Goal: Register for event/course

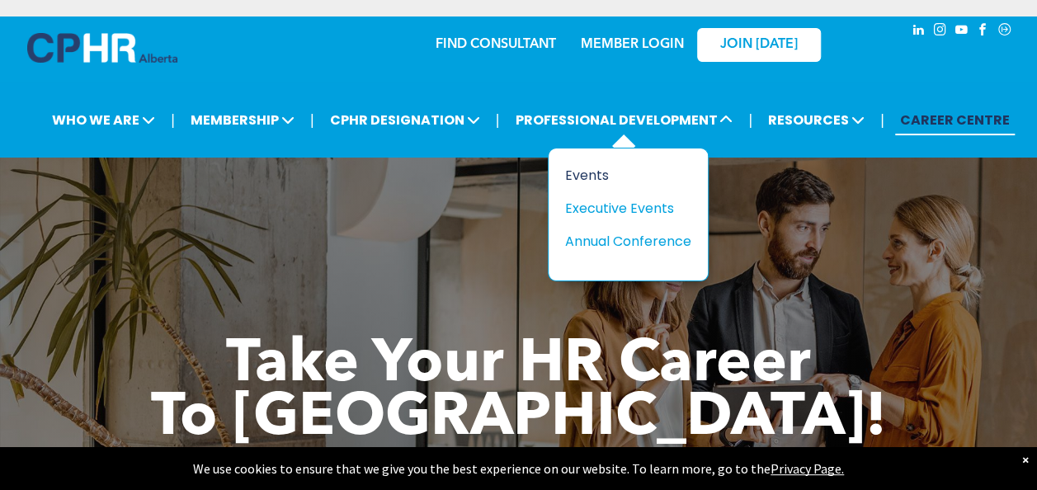
click at [594, 169] on div "Events" at bounding box center [622, 175] width 114 height 21
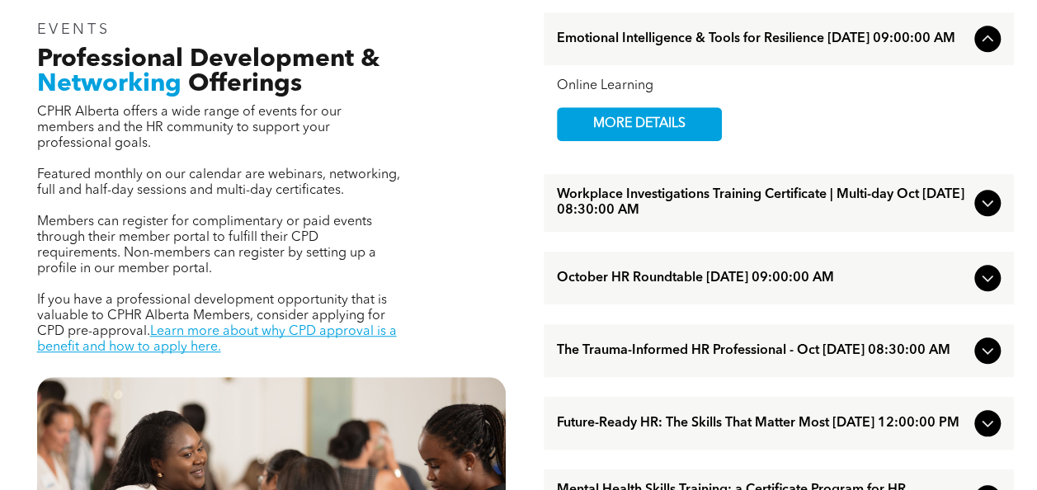
scroll to position [557, 0]
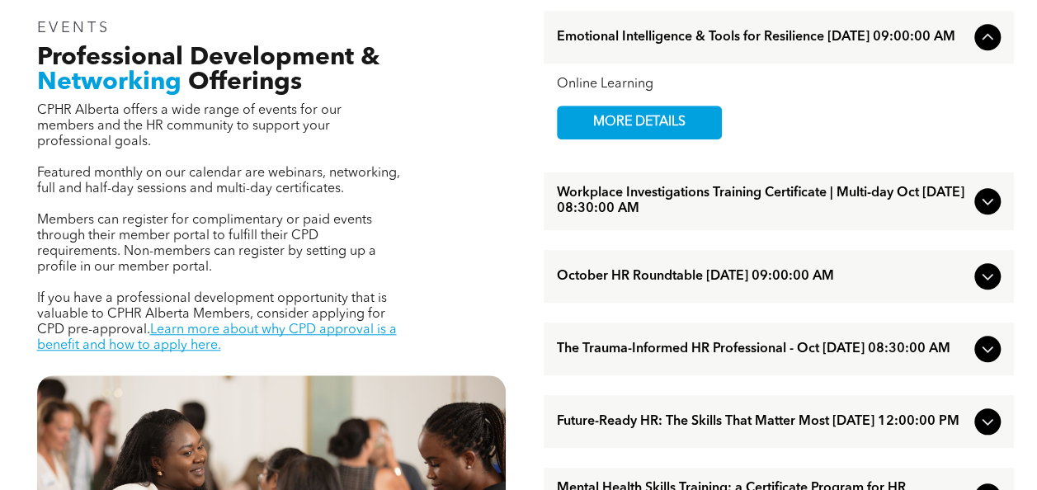
click at [981, 209] on icon at bounding box center [988, 201] width 20 height 20
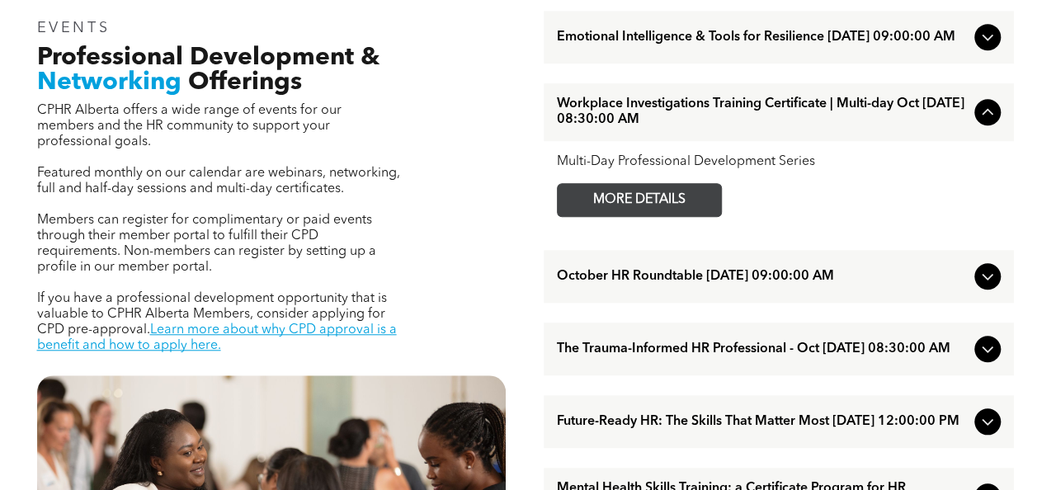
click at [662, 205] on span "MORE DETAILS" at bounding box center [639, 200] width 130 height 32
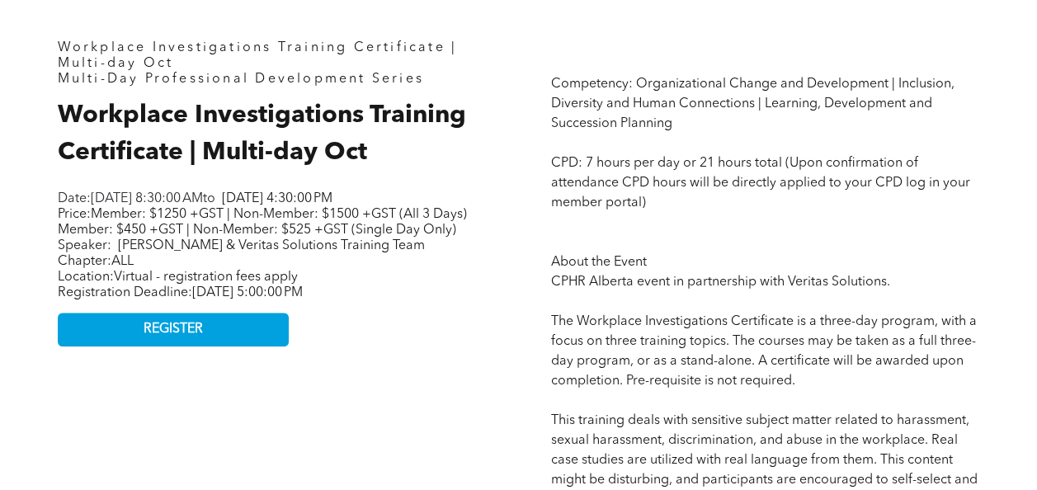
scroll to position [708, 0]
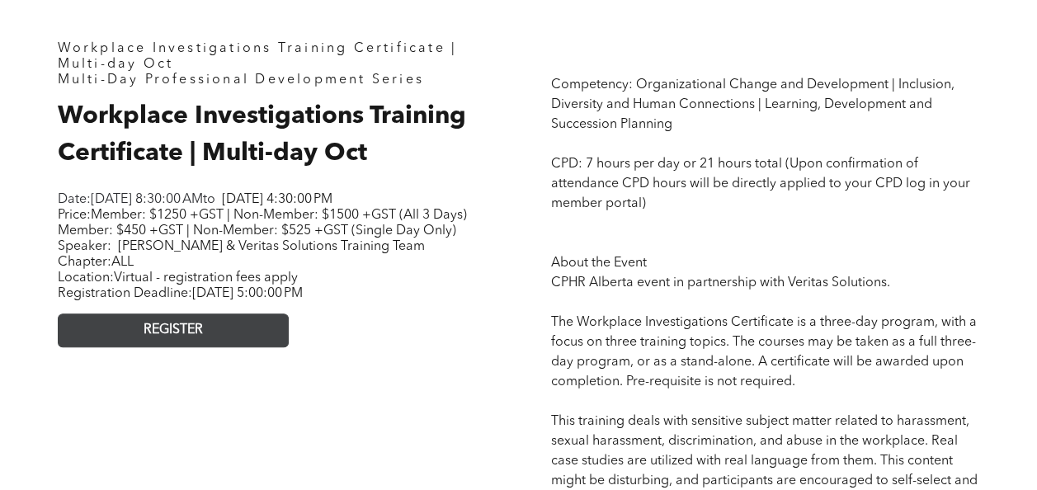
click at [231, 347] on link "REGISTER" at bounding box center [173, 330] width 231 height 34
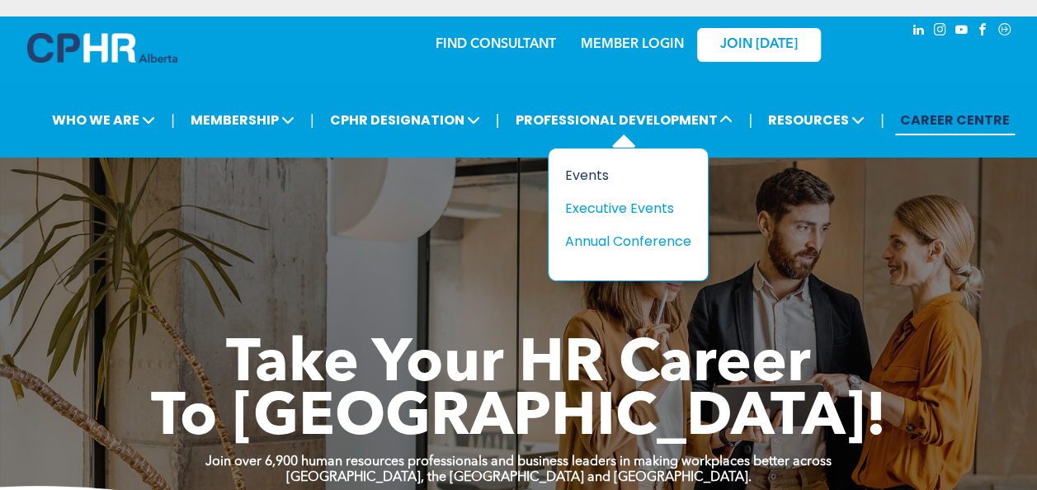
click at [584, 180] on div "Events" at bounding box center [622, 175] width 114 height 21
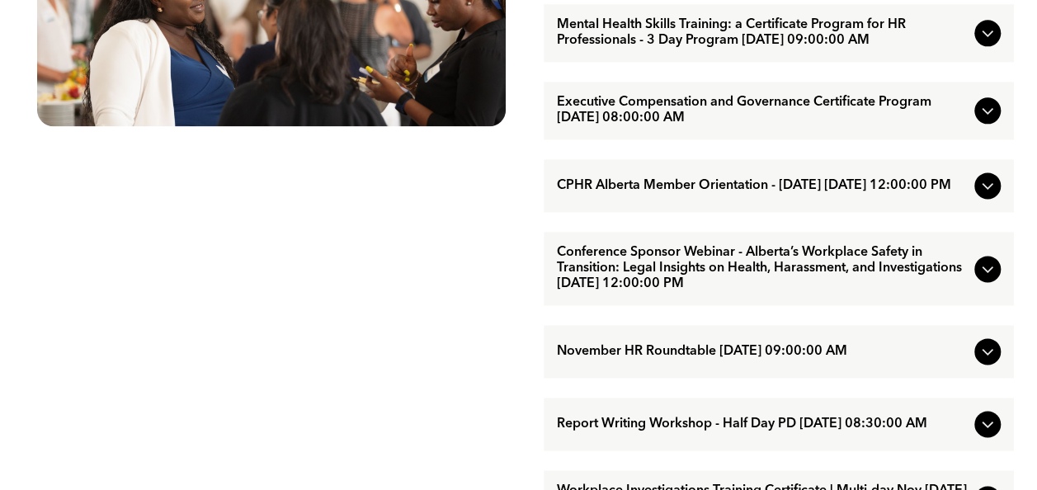
scroll to position [1037, 0]
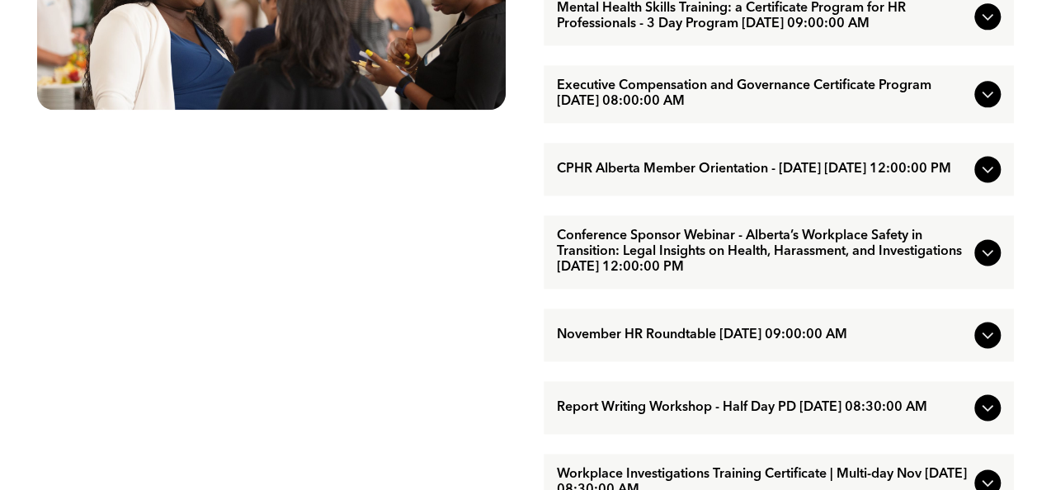
click at [996, 262] on icon at bounding box center [988, 253] width 20 height 20
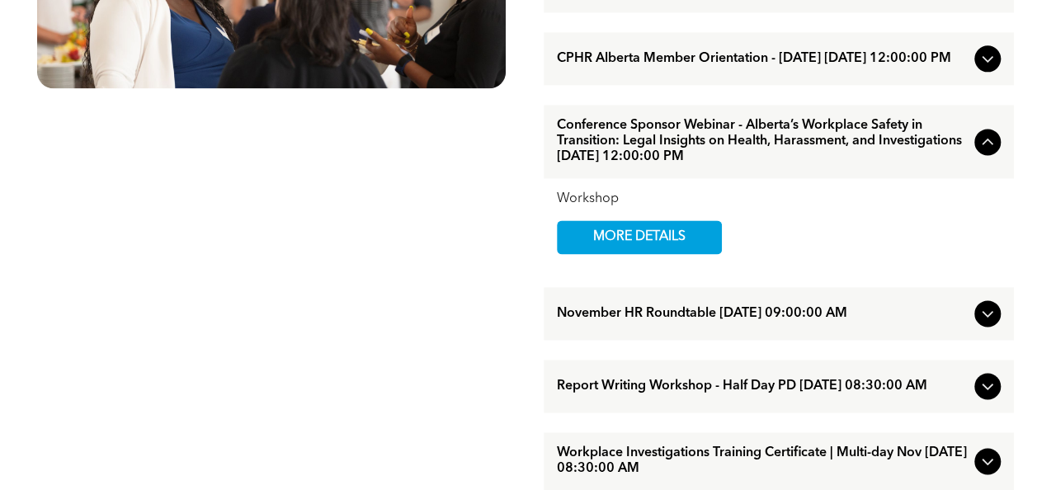
scroll to position [1056, 0]
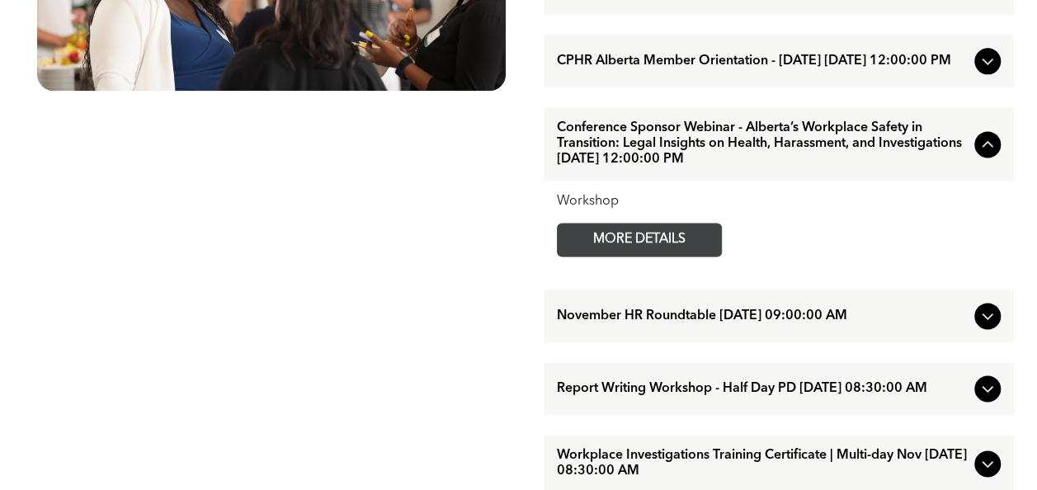
click at [670, 256] on span "MORE DETAILS" at bounding box center [639, 240] width 130 height 32
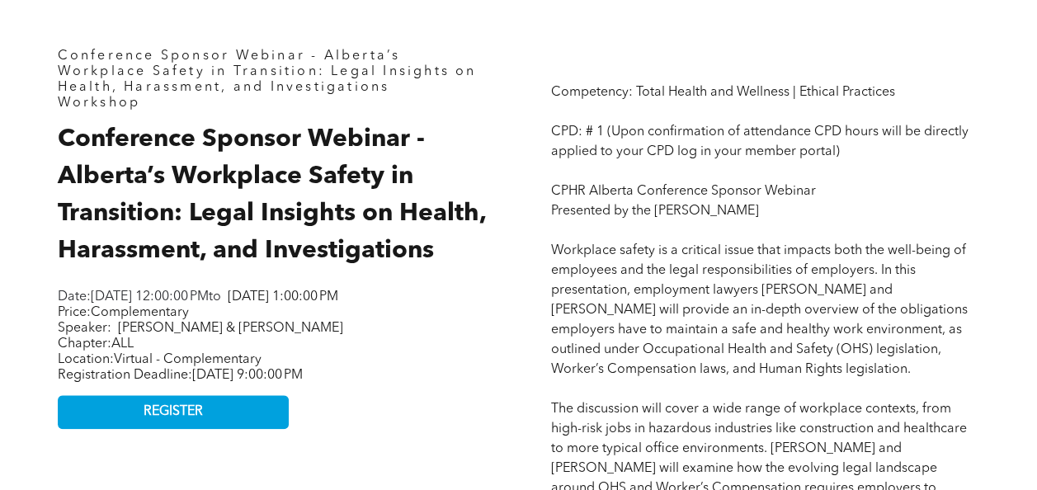
scroll to position [717, 0]
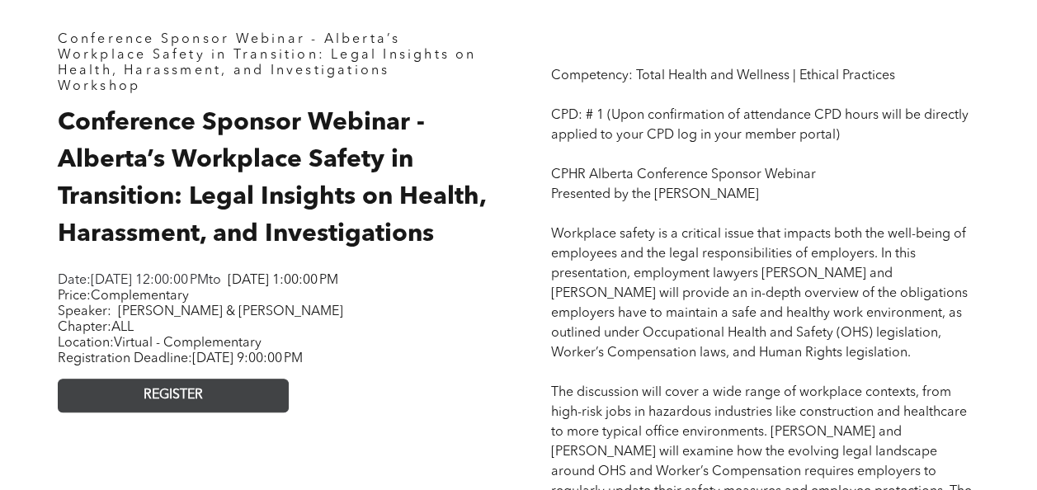
click at [223, 412] on link "REGISTER" at bounding box center [173, 396] width 231 height 34
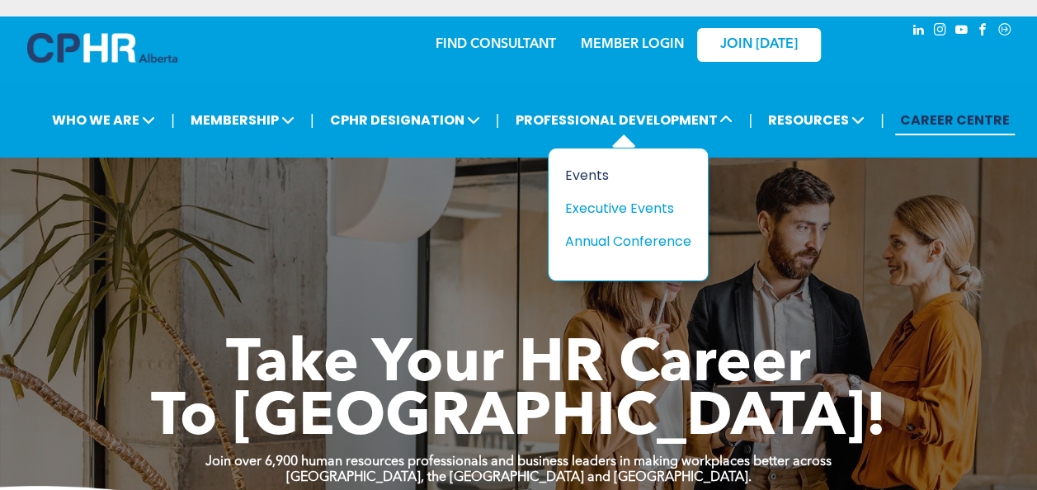
click at [584, 175] on div "Events" at bounding box center [622, 175] width 114 height 21
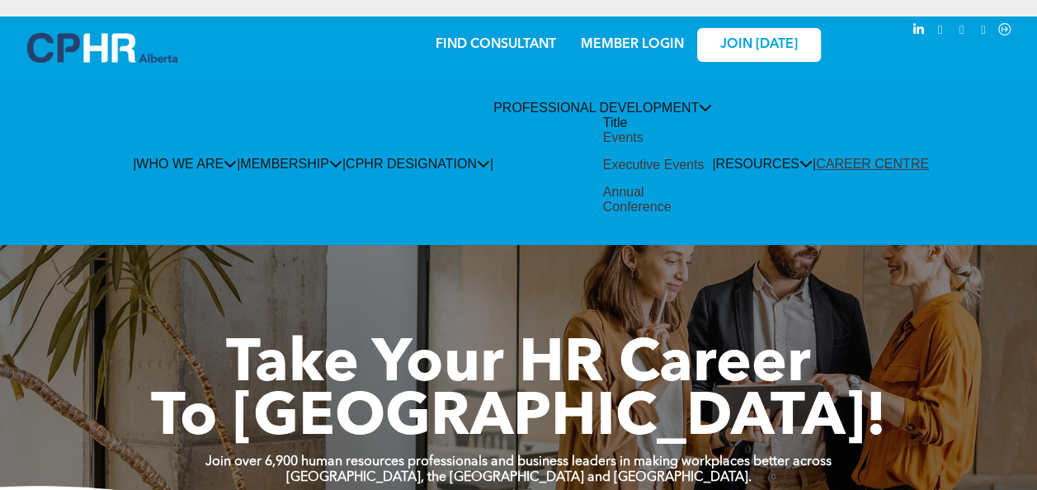
click at [603, 145] on div "Events" at bounding box center [623, 137] width 40 height 15
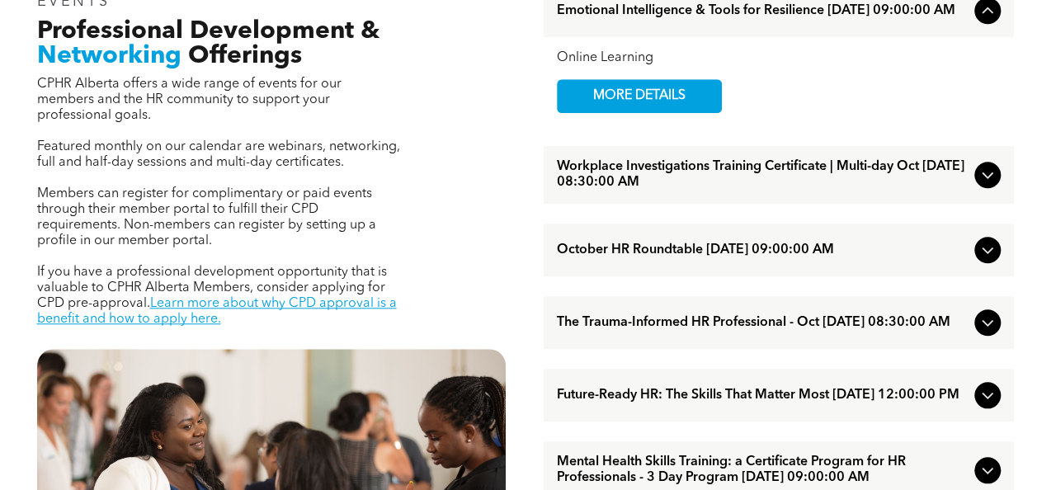
scroll to position [577, 0]
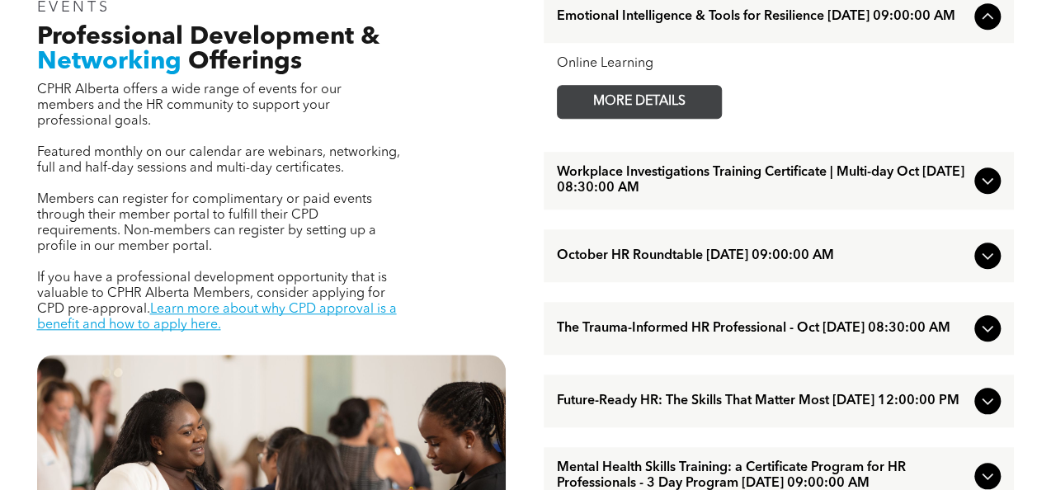
click at [688, 112] on span "MORE DETAILS" at bounding box center [639, 102] width 130 height 32
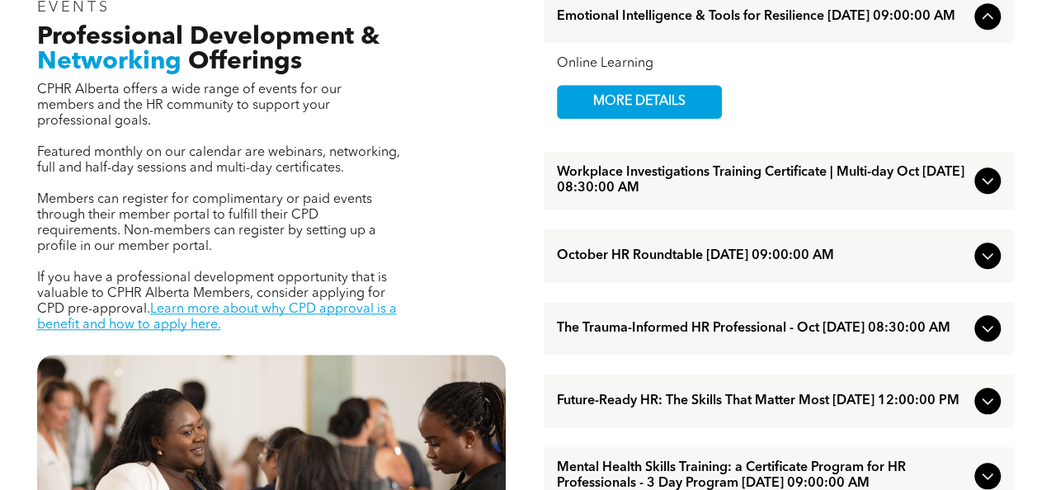
click at [942, 256] on span "October HR Roundtable October/07/2025 09:00:00 AM" at bounding box center [762, 256] width 411 height 16
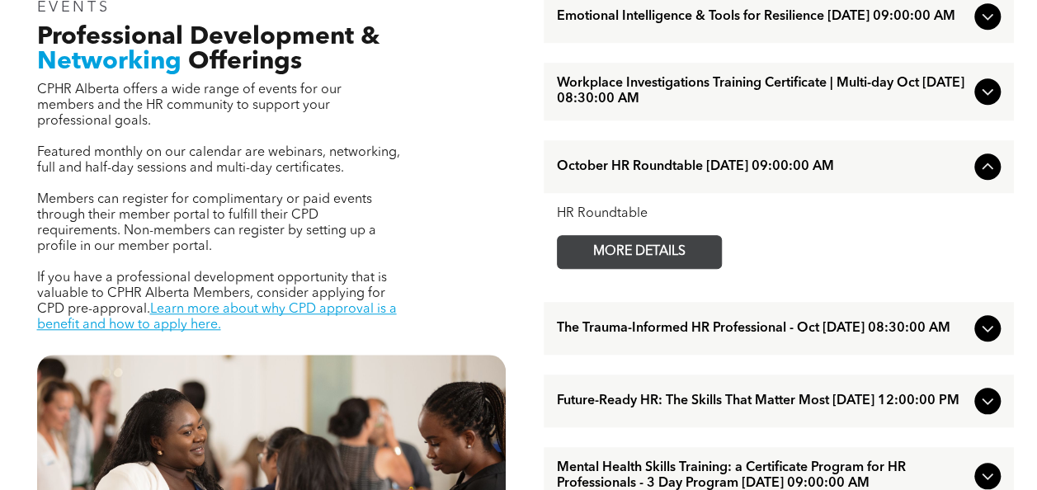
click at [609, 246] on span "MORE DETAILS" at bounding box center [639, 252] width 130 height 32
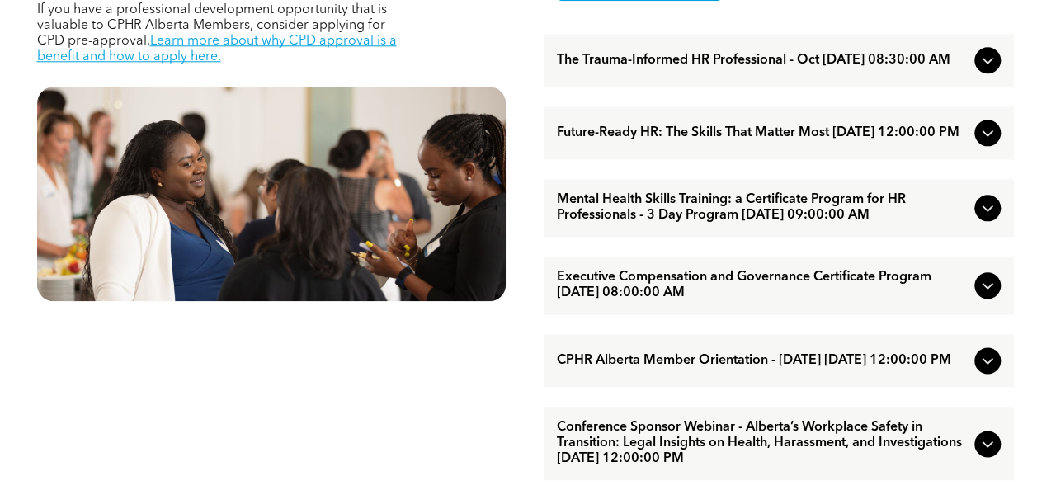
scroll to position [825, 0]
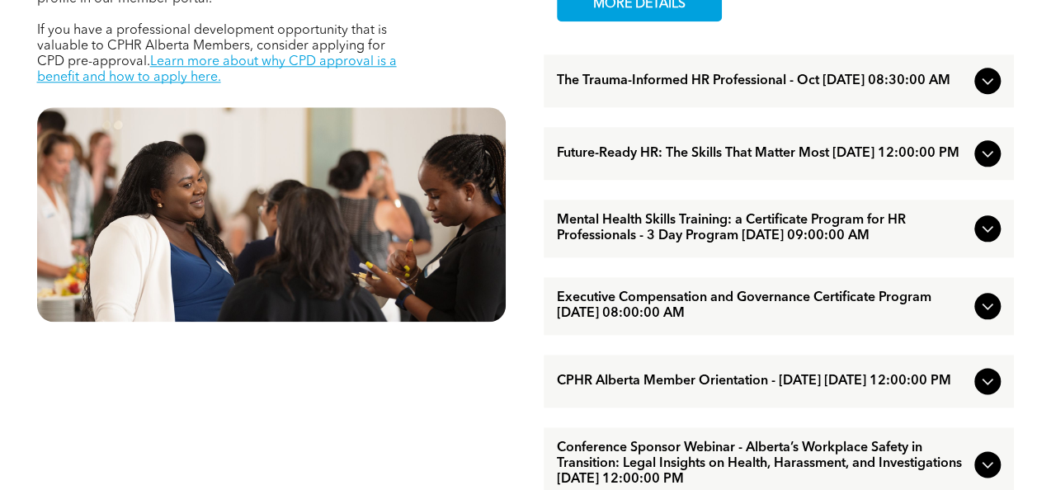
click at [819, 162] on span "Future-Ready HR: The Skills That Matter Most October/15/2025 12:00:00 PM" at bounding box center [762, 154] width 411 height 16
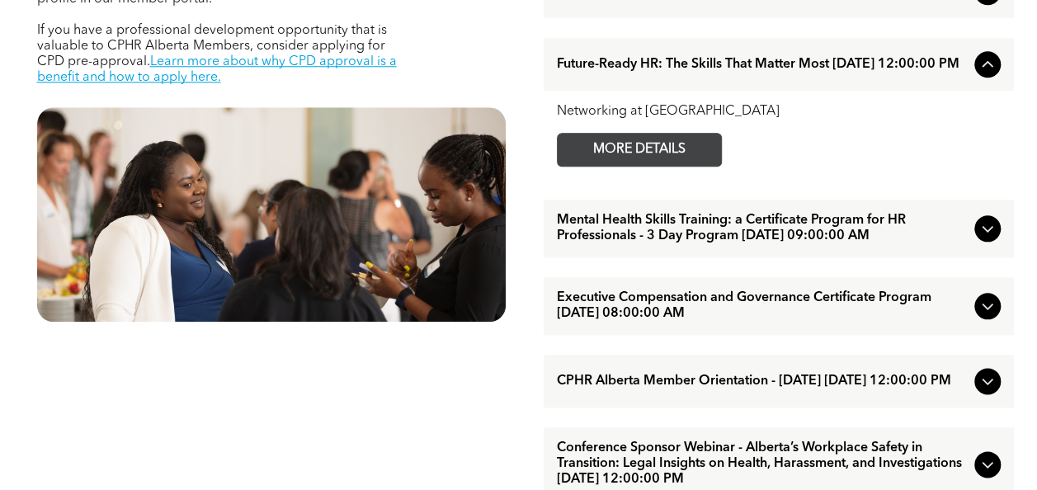
click at [631, 163] on span "MORE DETAILS" at bounding box center [639, 150] width 130 height 32
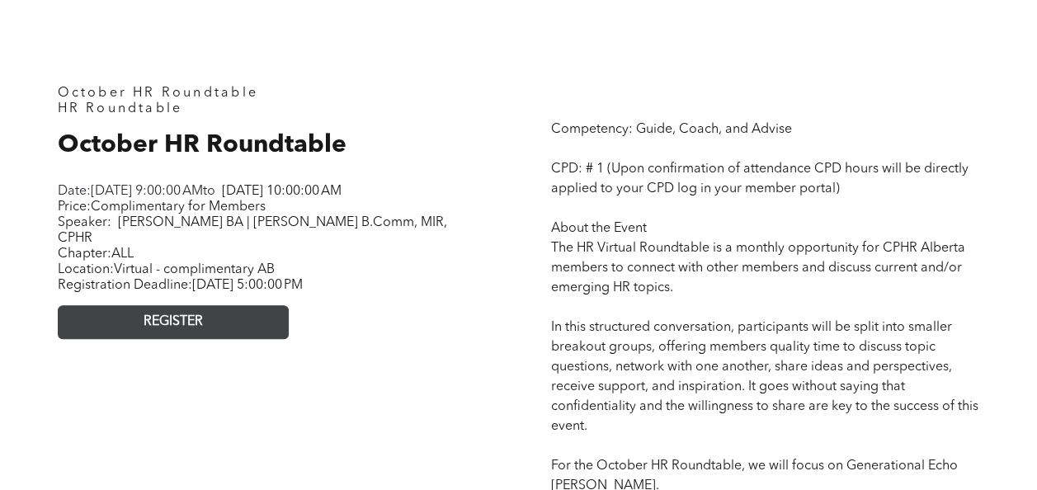
scroll to position [660, 0]
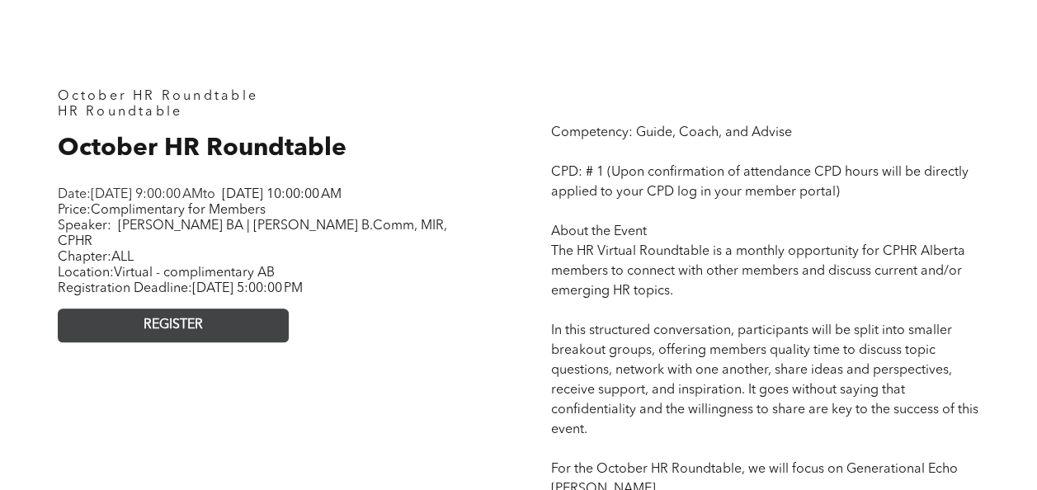
click at [162, 333] on span "REGISTER" at bounding box center [173, 326] width 59 height 16
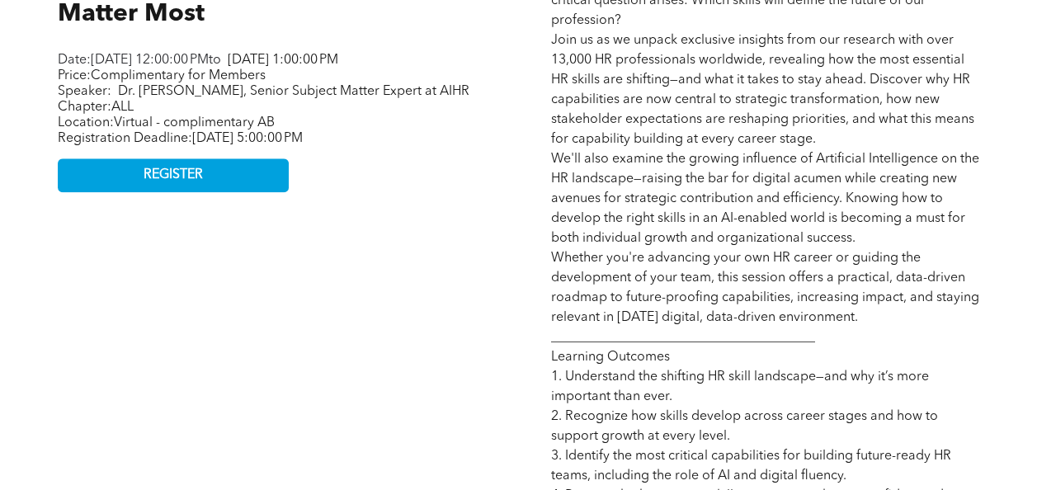
scroll to position [825, 0]
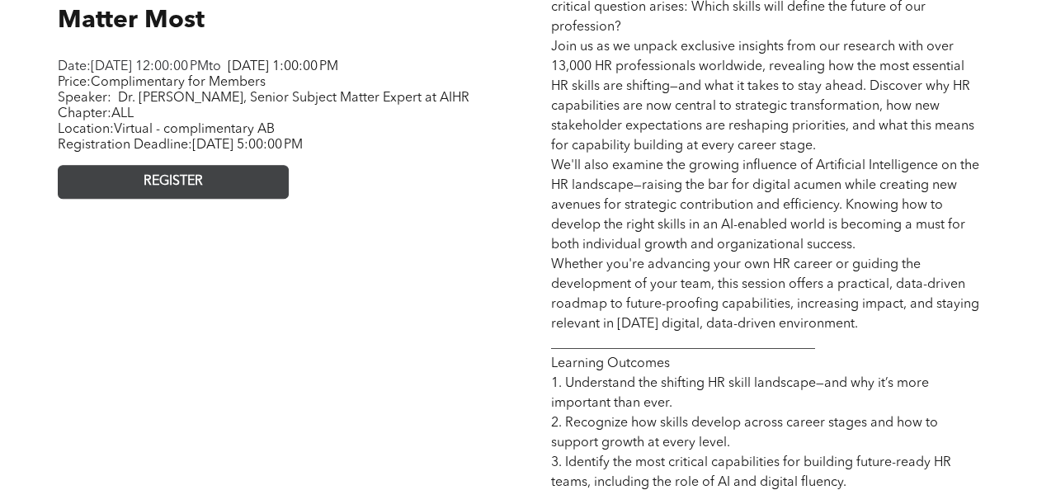
click at [185, 190] on span "REGISTER" at bounding box center [173, 182] width 59 height 16
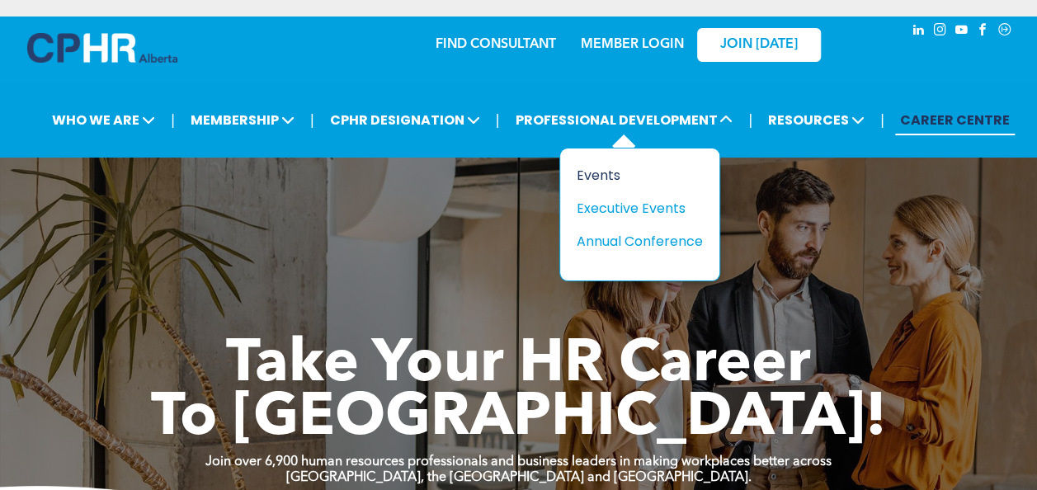
click at [611, 177] on div "Events" at bounding box center [634, 175] width 114 height 21
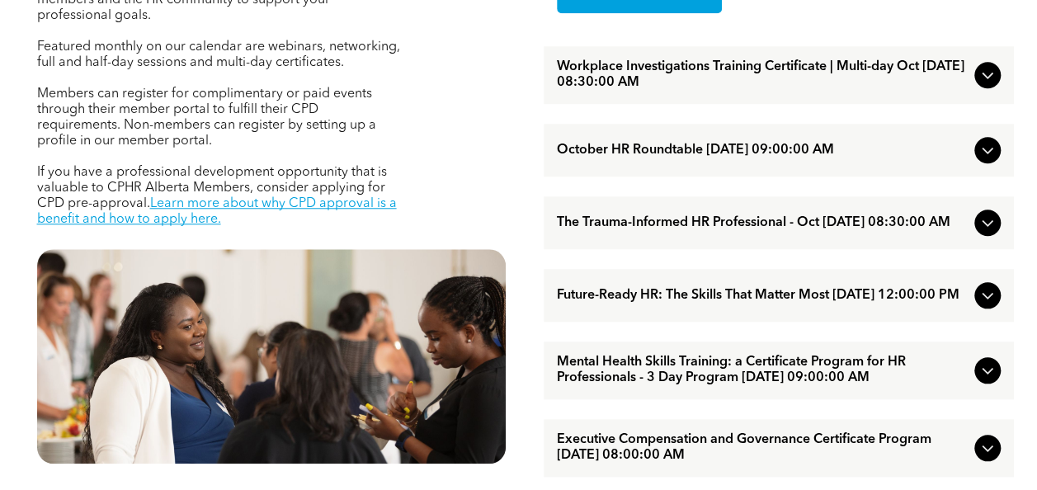
scroll to position [660, 0]
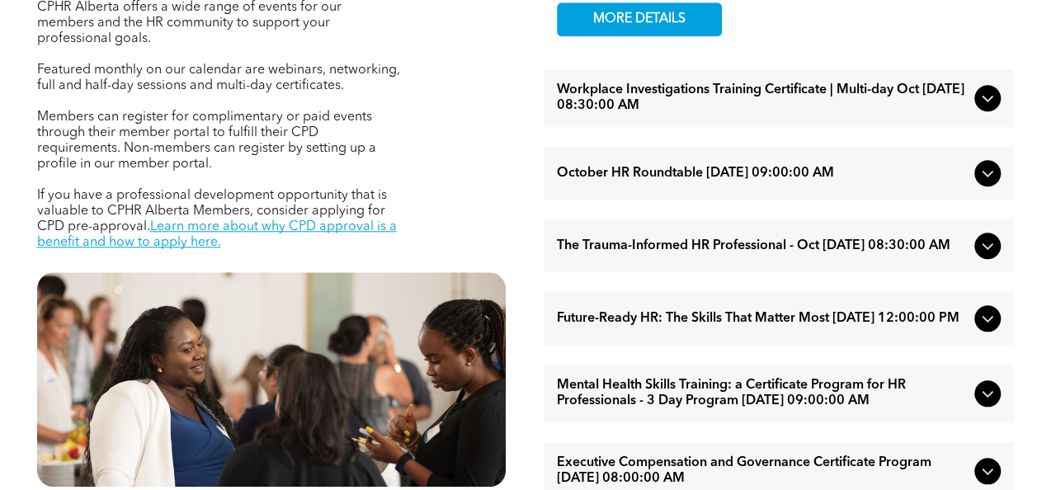
click at [715, 106] on span "Workplace Investigations Training Certificate | Multi-day Oct [DATE] 08:30:00 AM" at bounding box center [762, 97] width 411 height 31
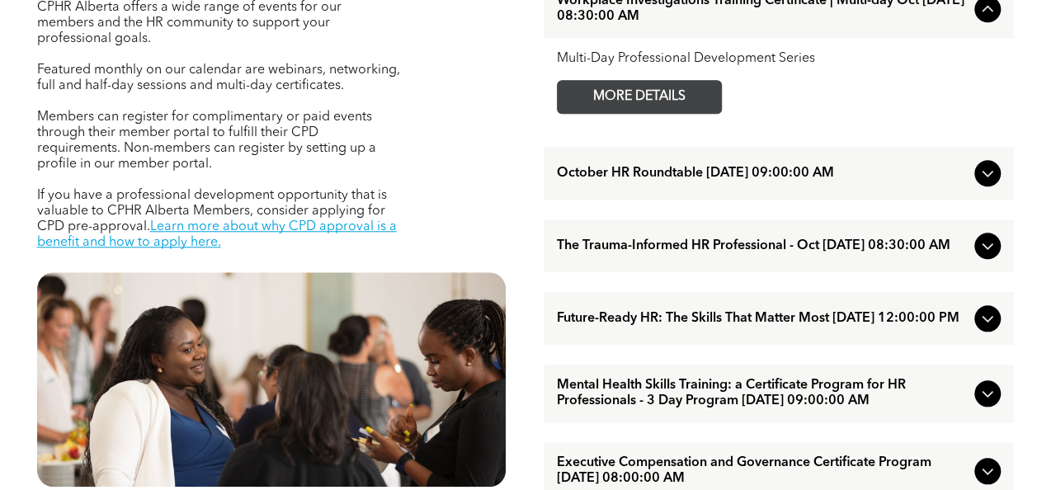
click at [658, 102] on span "MORE DETAILS" at bounding box center [639, 97] width 130 height 32
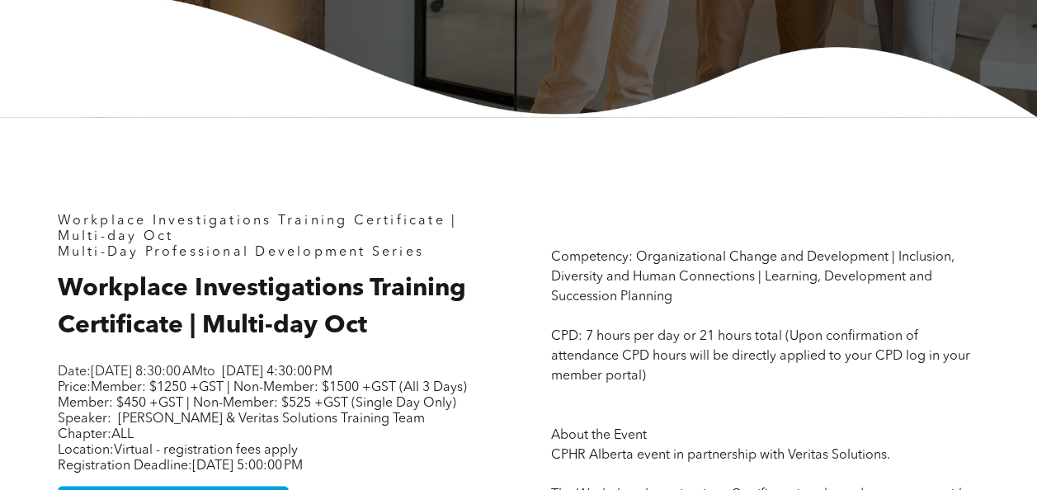
scroll to position [660, 0]
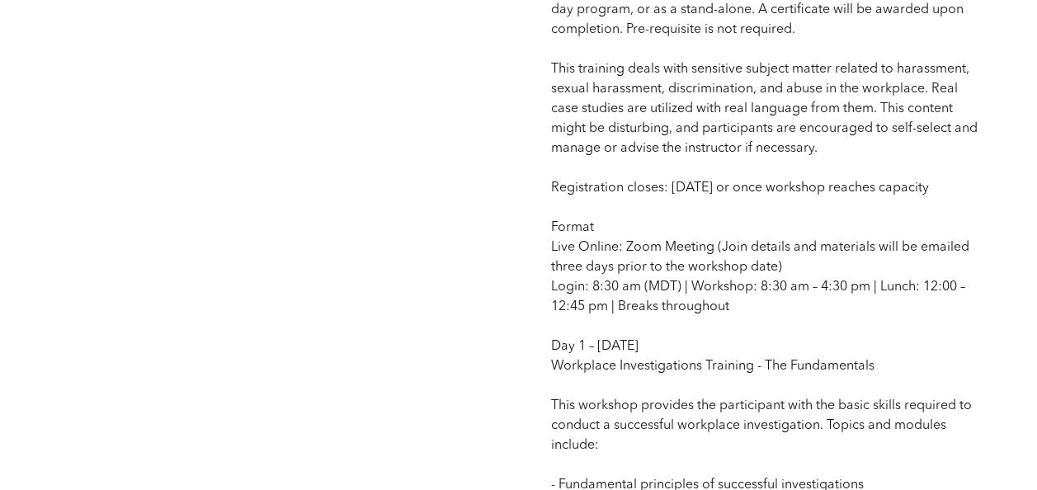
scroll to position [1072, 0]
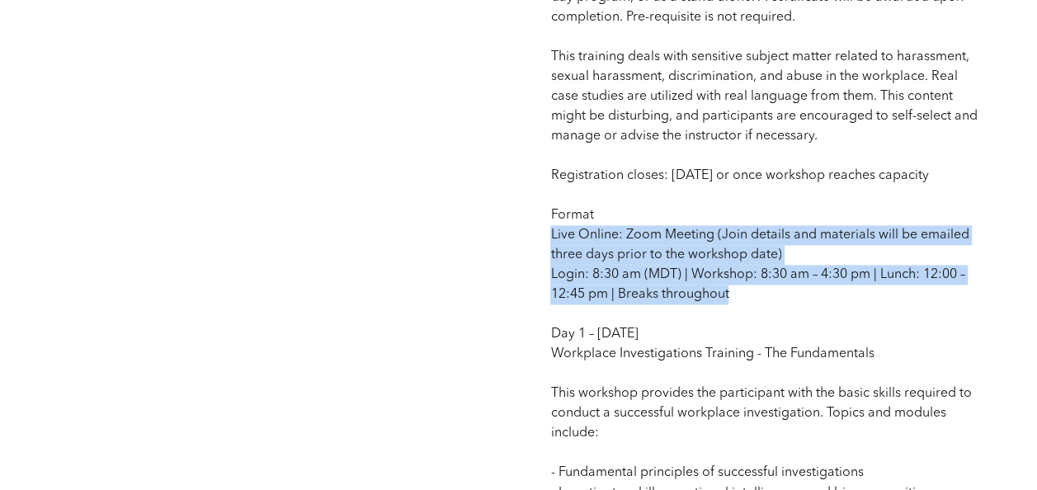
drag, startPoint x: 736, startPoint y: 315, endPoint x: 534, endPoint y: 257, distance: 210.4
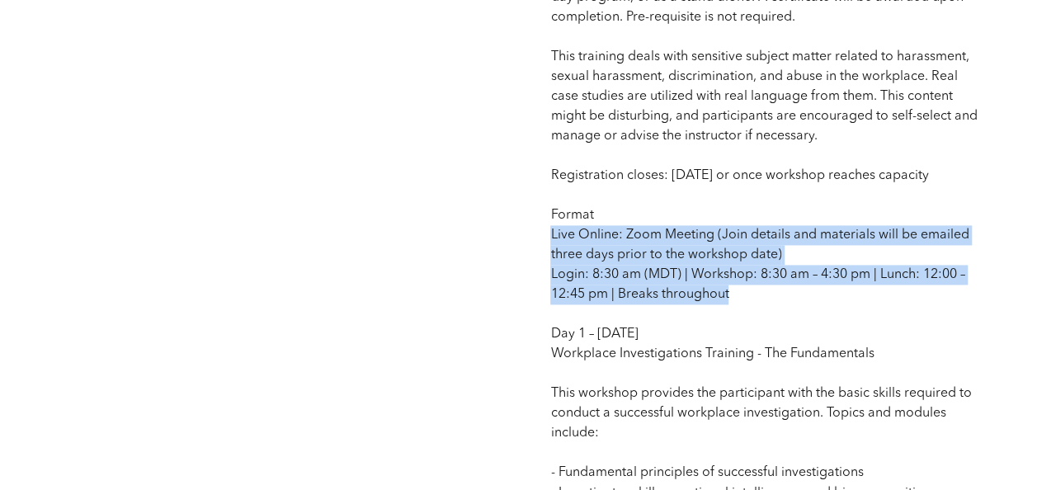
drag, startPoint x: 740, startPoint y: 317, endPoint x: 549, endPoint y: 266, distance: 197.1
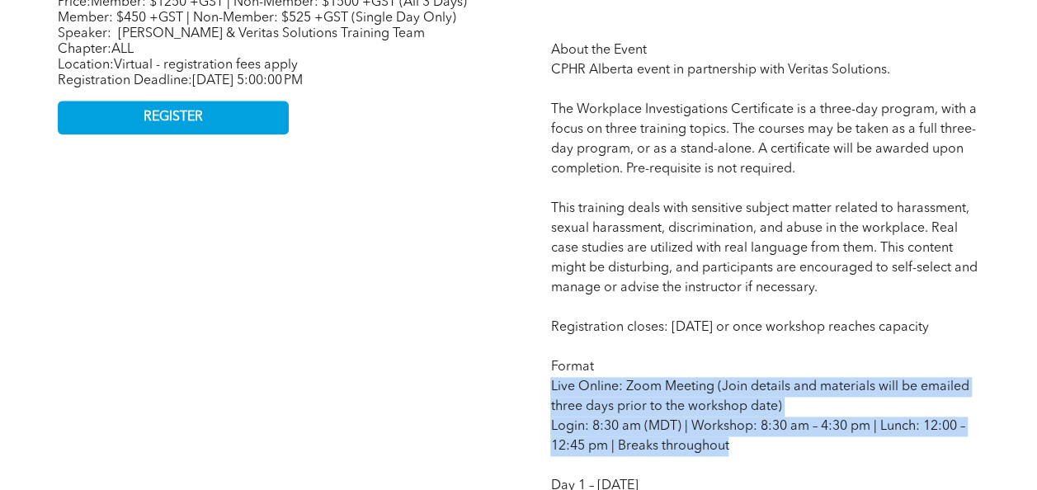
scroll to position [907, 0]
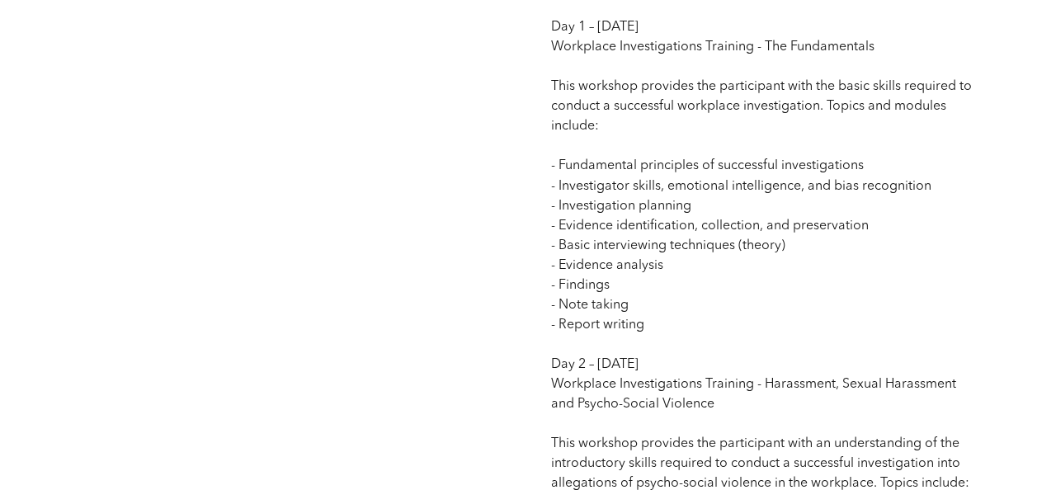
scroll to position [1402, 0]
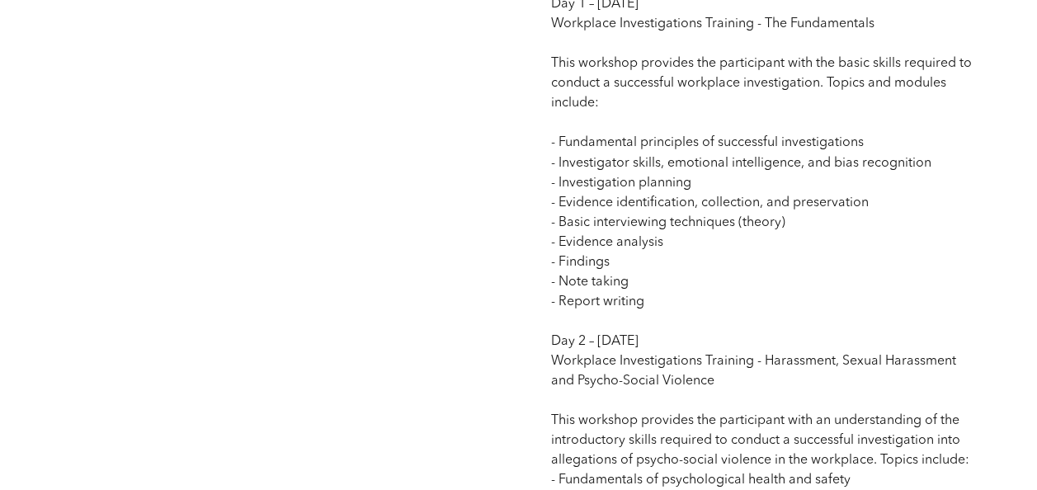
click at [776, 391] on p "Competency: Organizational Change and Development | Inclusion, Diversity and Hu…" at bounding box center [764, 201] width 429 height 1643
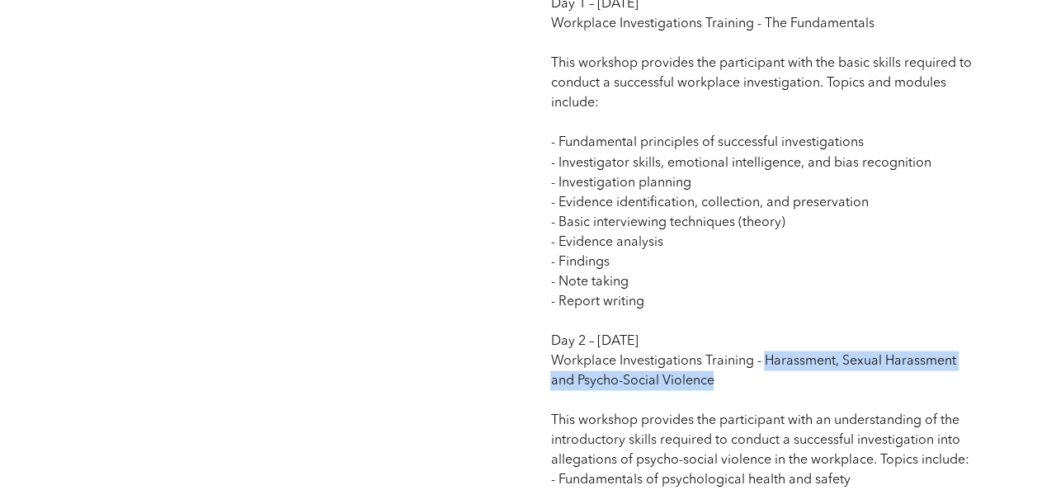
drag, startPoint x: 764, startPoint y: 386, endPoint x: 779, endPoint y: 407, distance: 25.4
click at [779, 407] on p "Competency: Organizational Change and Development | Inclusion, Diversity and Hu…" at bounding box center [764, 201] width 429 height 1643
copy span "Harassment, Sexual Harassment and Psycho-Social Violence"
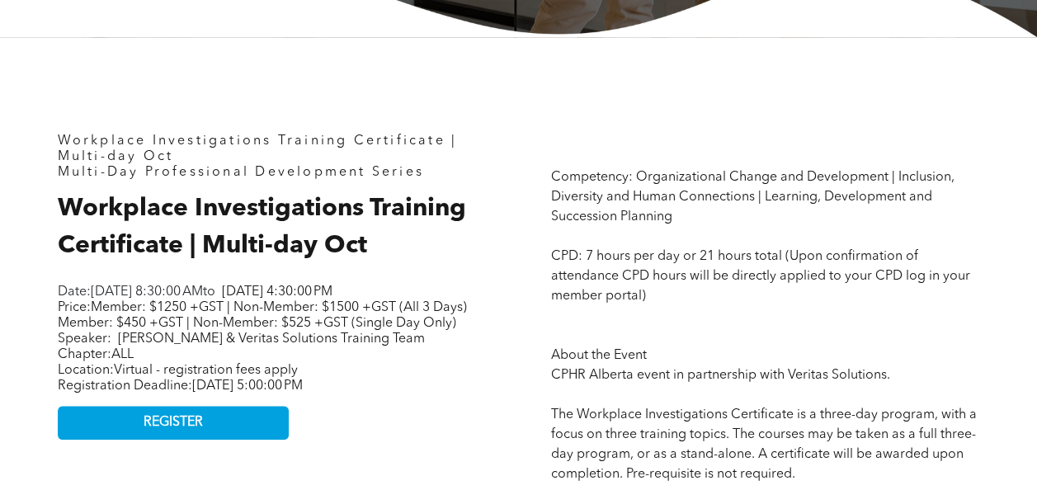
scroll to position [660, 0]
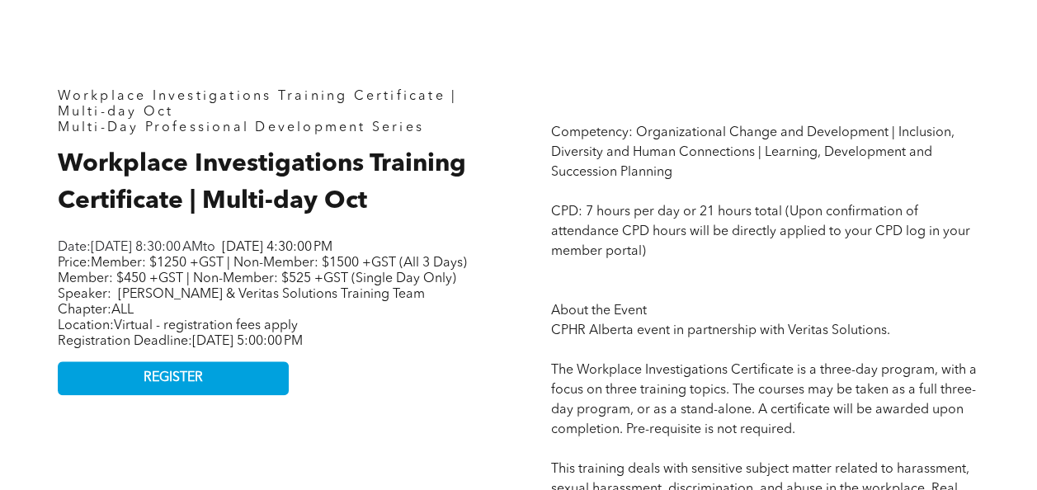
drag, startPoint x: 339, startPoint y: 351, endPoint x: 564, endPoint y: 31, distance: 392.0
click at [339, 318] on p "Chapter: ALL" at bounding box center [264, 311] width 412 height 16
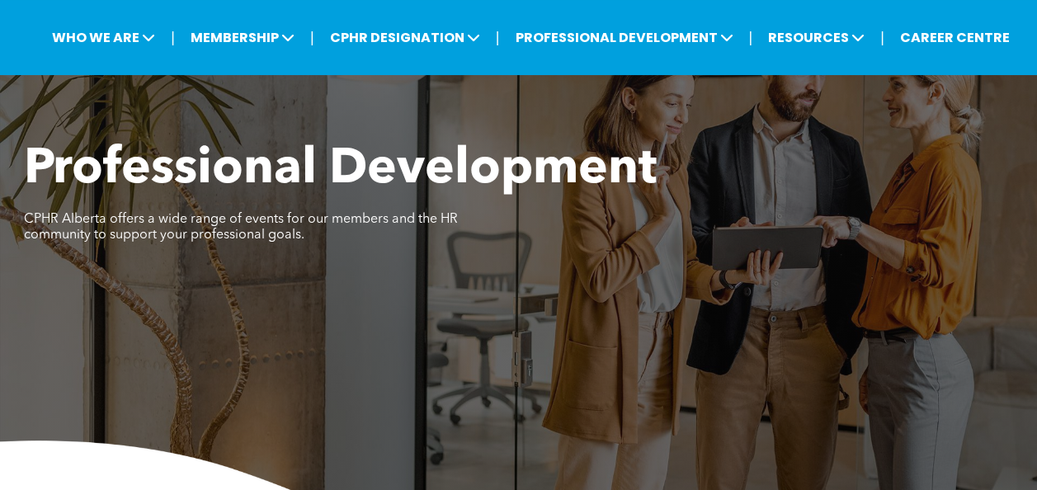
scroll to position [0, 0]
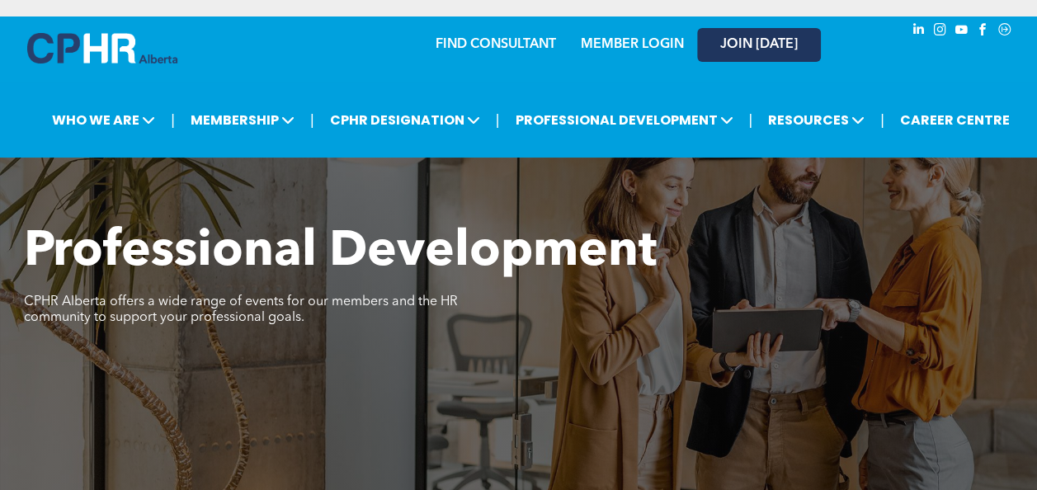
click at [764, 45] on span "JOIN [DATE]" at bounding box center [759, 45] width 78 height 16
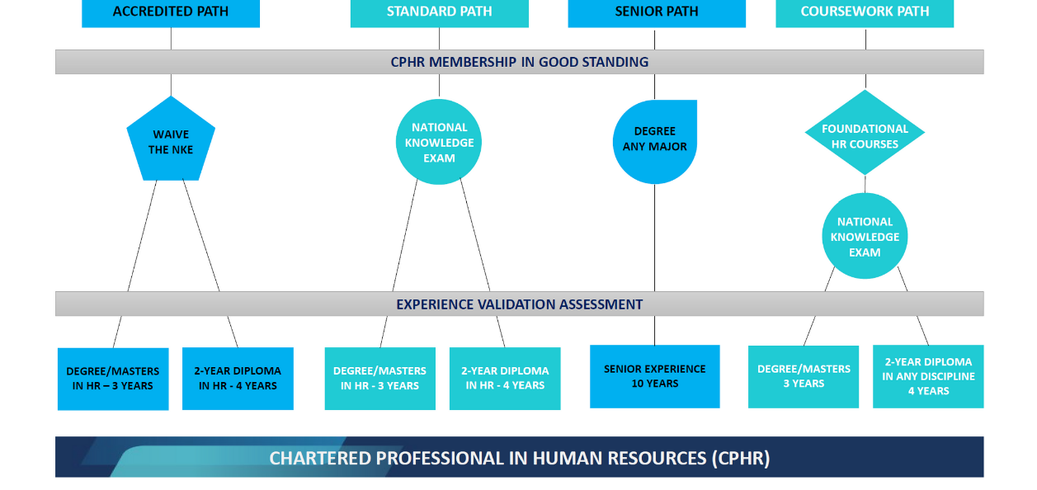
scroll to position [1485, 0]
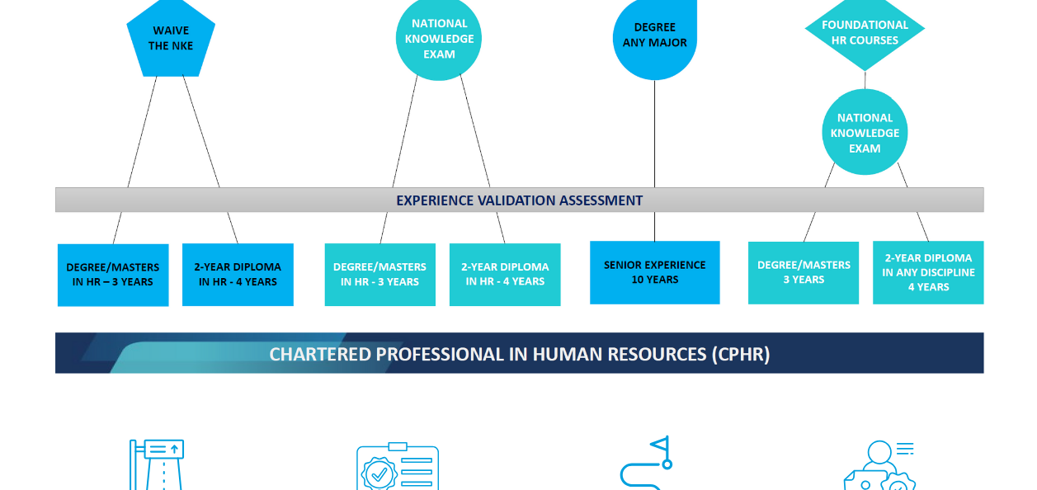
click at [557, 284] on img at bounding box center [518, 96] width 955 height 575
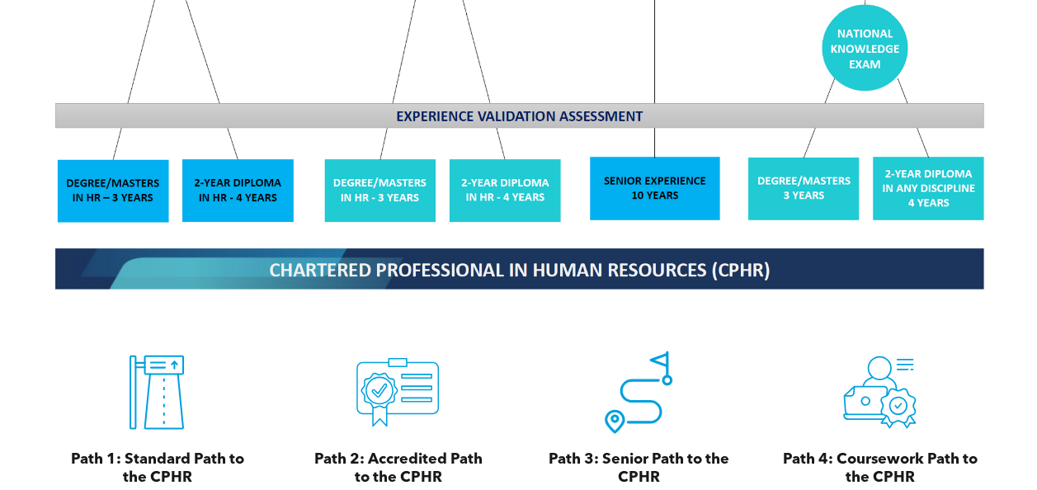
scroll to position [1567, 0]
